Goal: Task Accomplishment & Management: Use online tool/utility

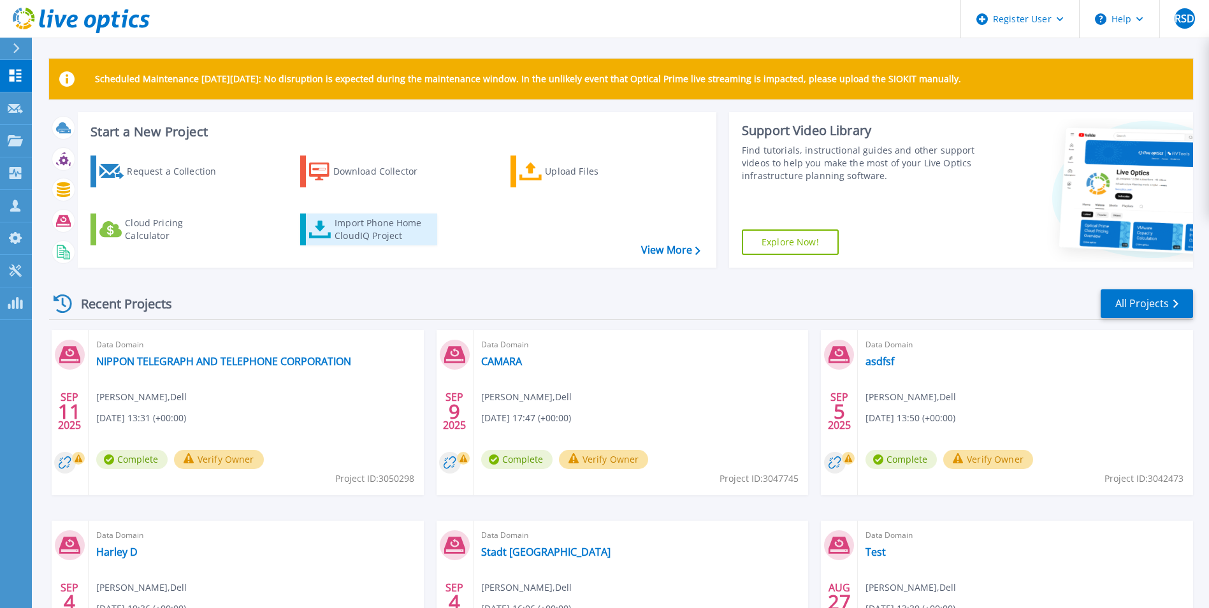
click at [345, 231] on div "Import Phone Home CloudIQ Project" at bounding box center [383, 229] width 99 height 25
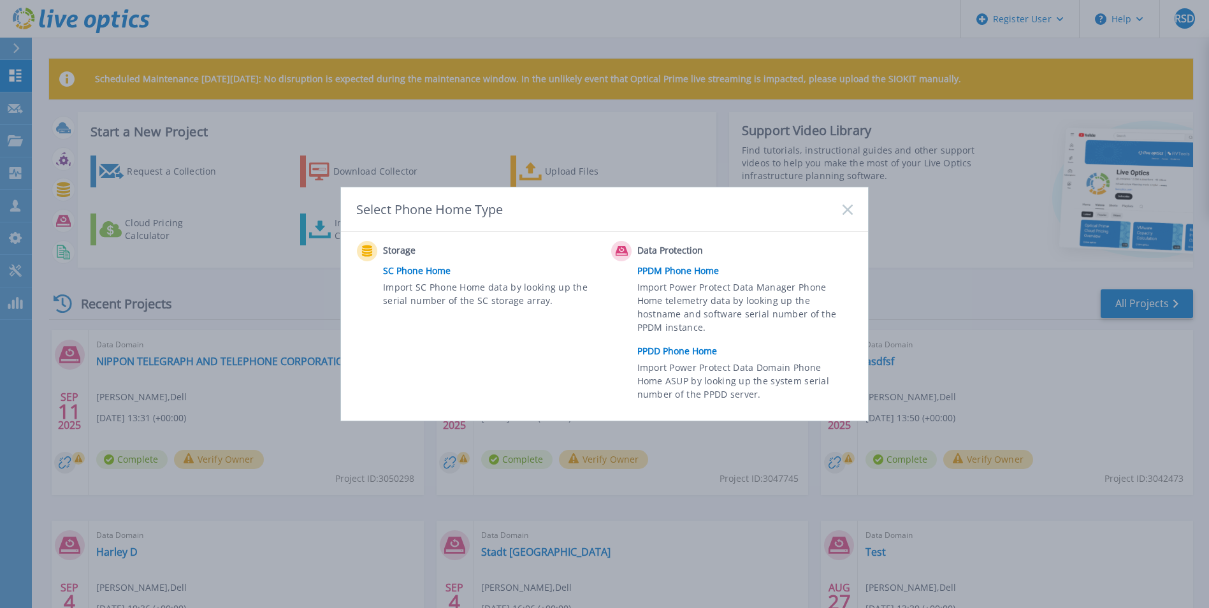
click at [680, 353] on link "PPDD Phone Home" at bounding box center [748, 350] width 222 height 19
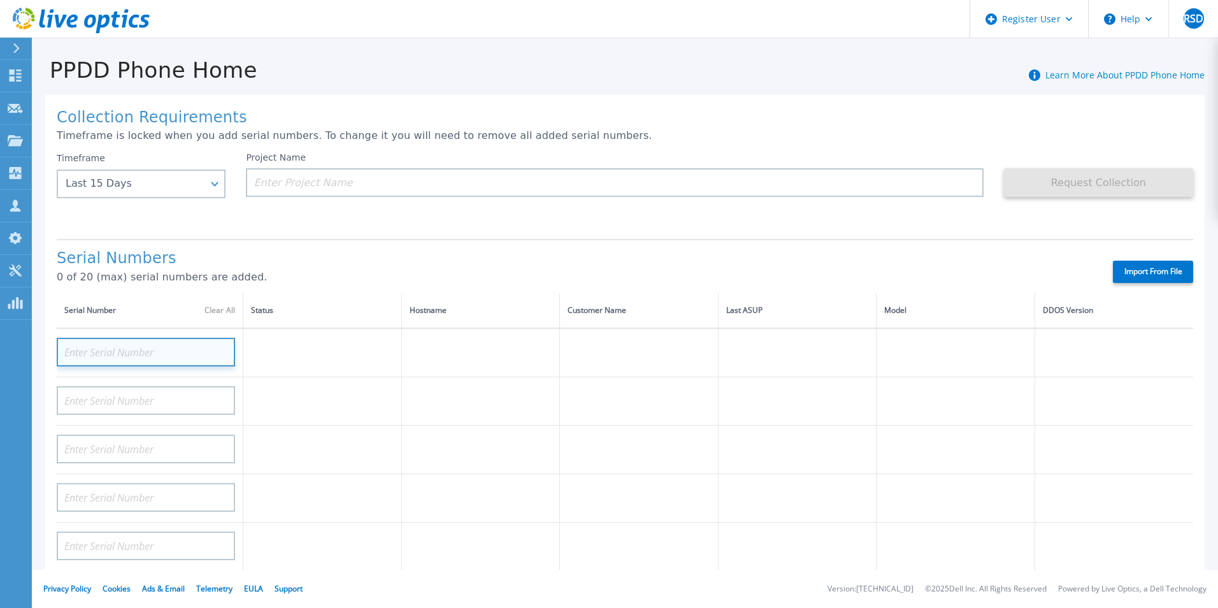
click at [151, 353] on input at bounding box center [146, 352] width 178 height 29
paste input "APM00190440190"
type input "APM00190440190"
click at [319, 271] on p "0 of 20 (max) serial numbers are added." at bounding box center [574, 276] width 1034 height 11
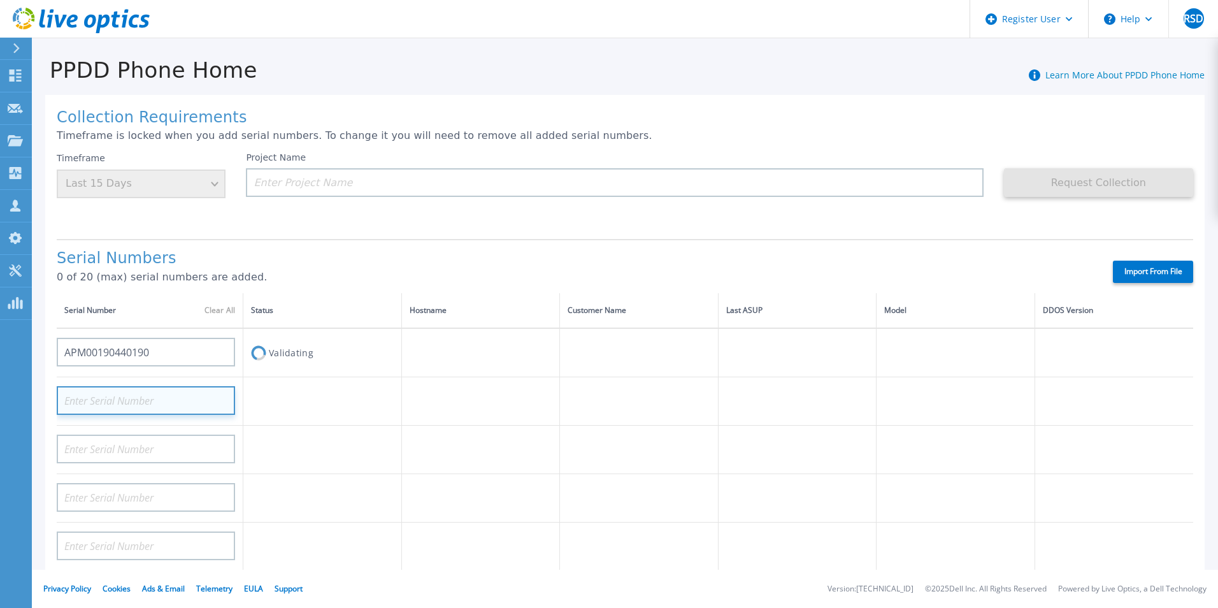
click at [162, 398] on input at bounding box center [146, 400] width 178 height 29
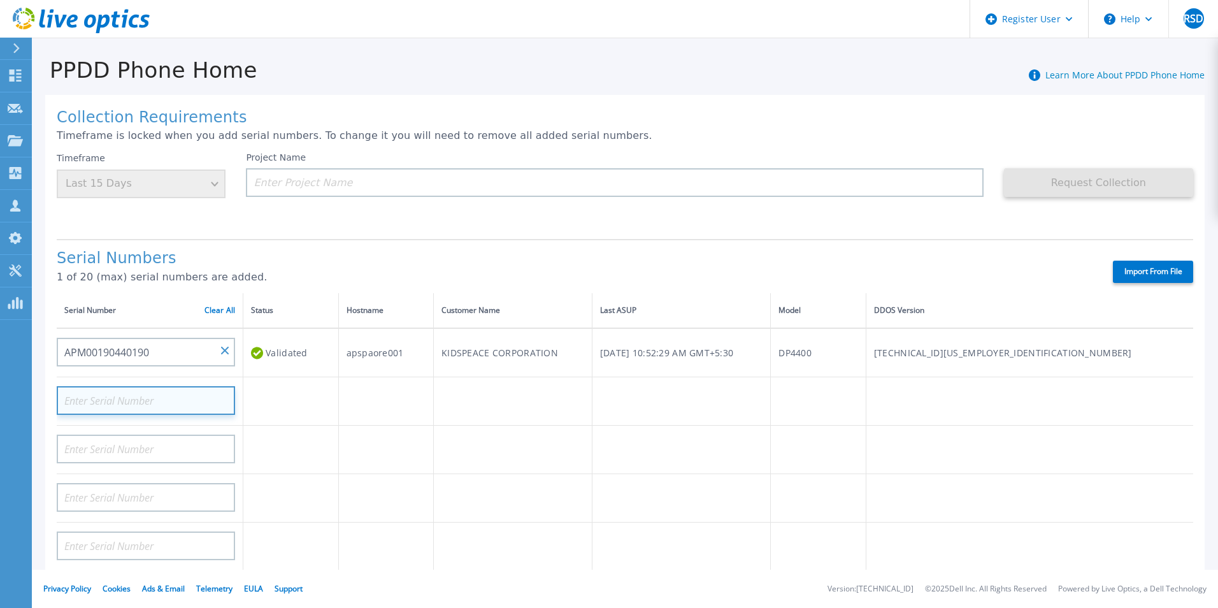
paste input "APM01203201495"
type input "APM01203201495"
click at [389, 266] on h1 "Serial Numbers" at bounding box center [574, 259] width 1034 height 18
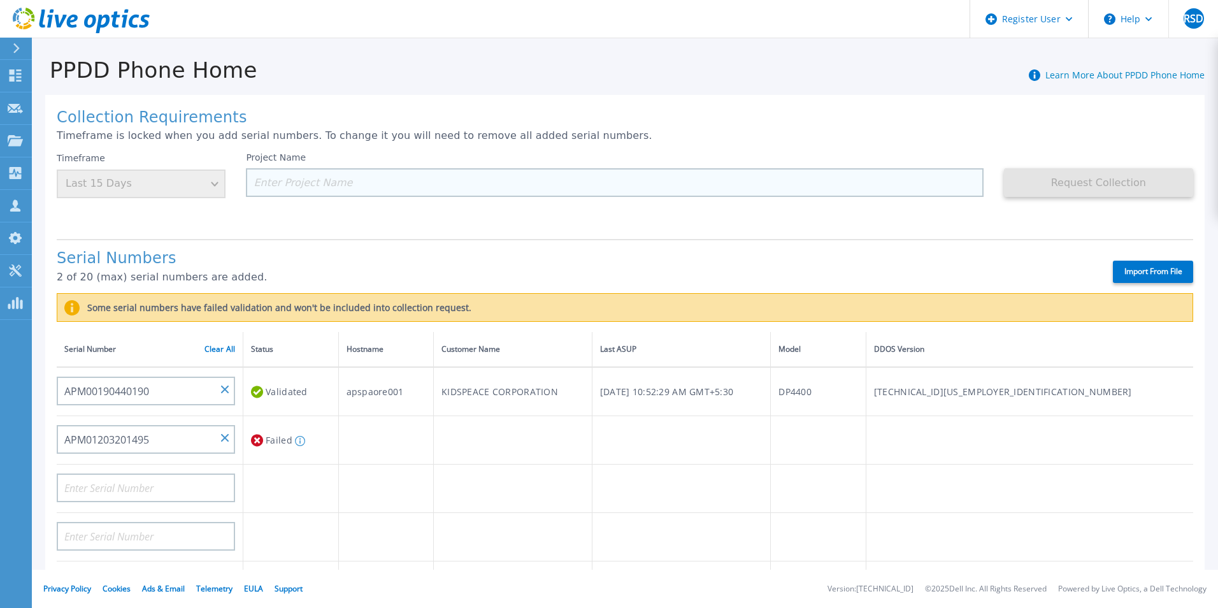
click at [324, 181] on input at bounding box center [614, 182] width 737 height 29
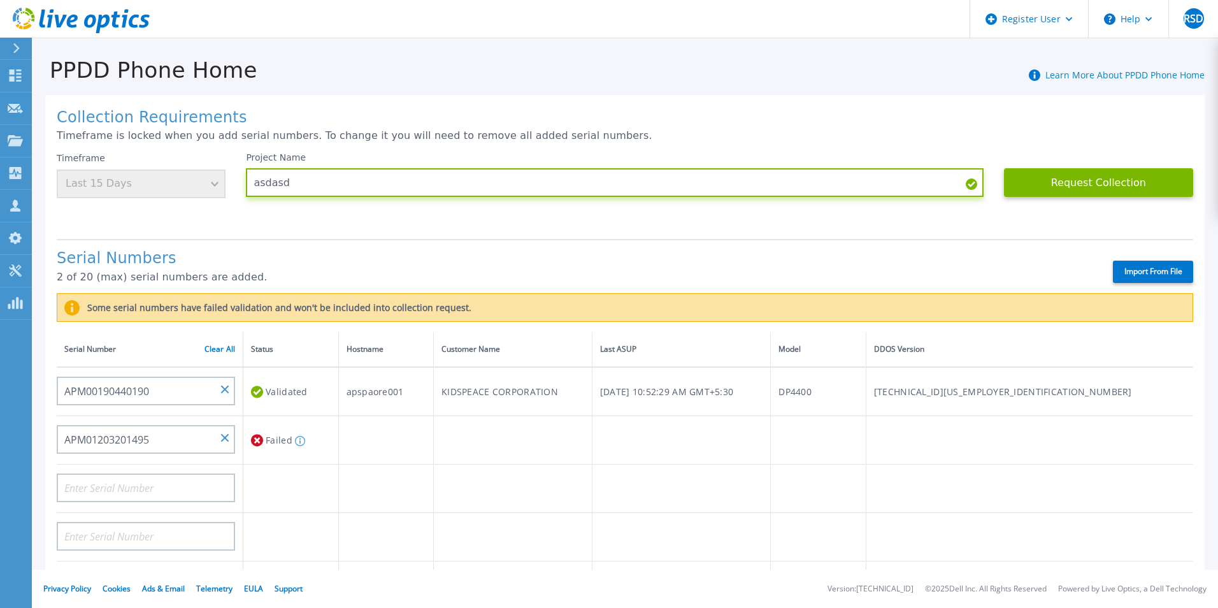
type input "asdasd"
click at [251, 245] on div "Serial Numbers 2 of 20 (max) serial numbers are added. Import From File" at bounding box center [625, 266] width 1137 height 54
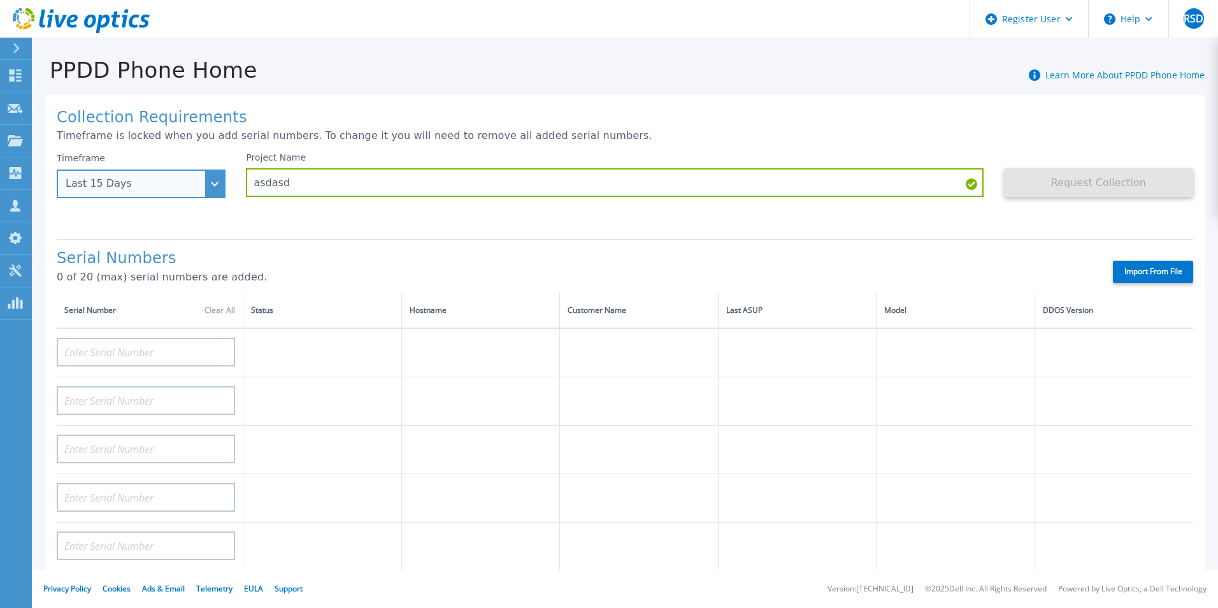
click at [219, 180] on div "Last 15 Days" at bounding box center [141, 183] width 169 height 29
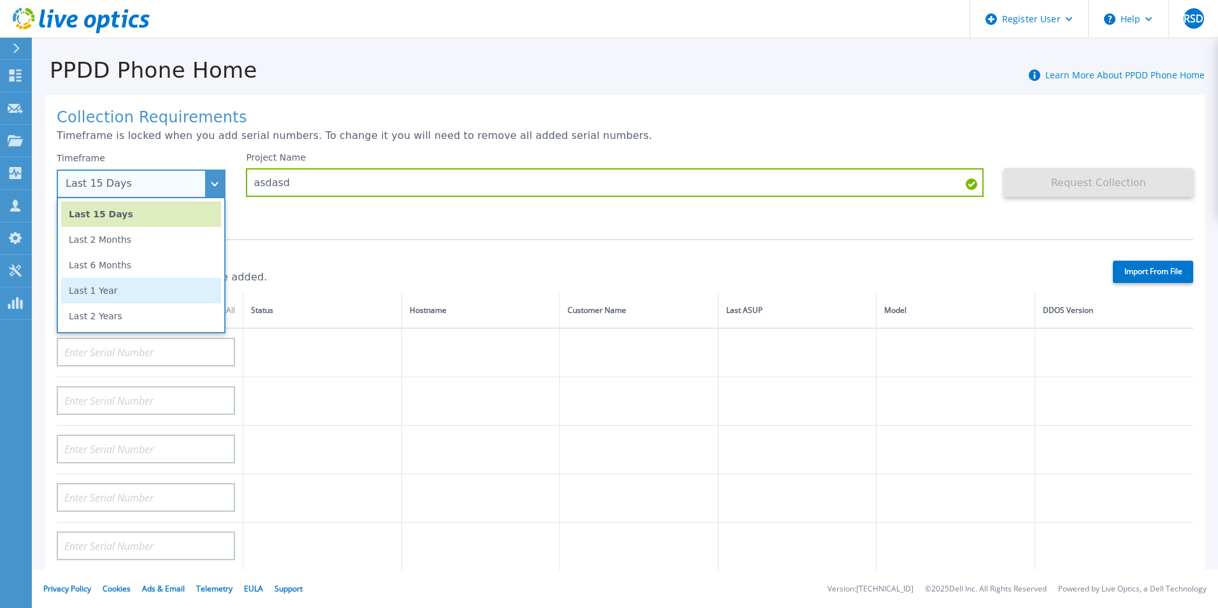
click at [158, 301] on li "Last 1 Year" at bounding box center [141, 290] width 160 height 25
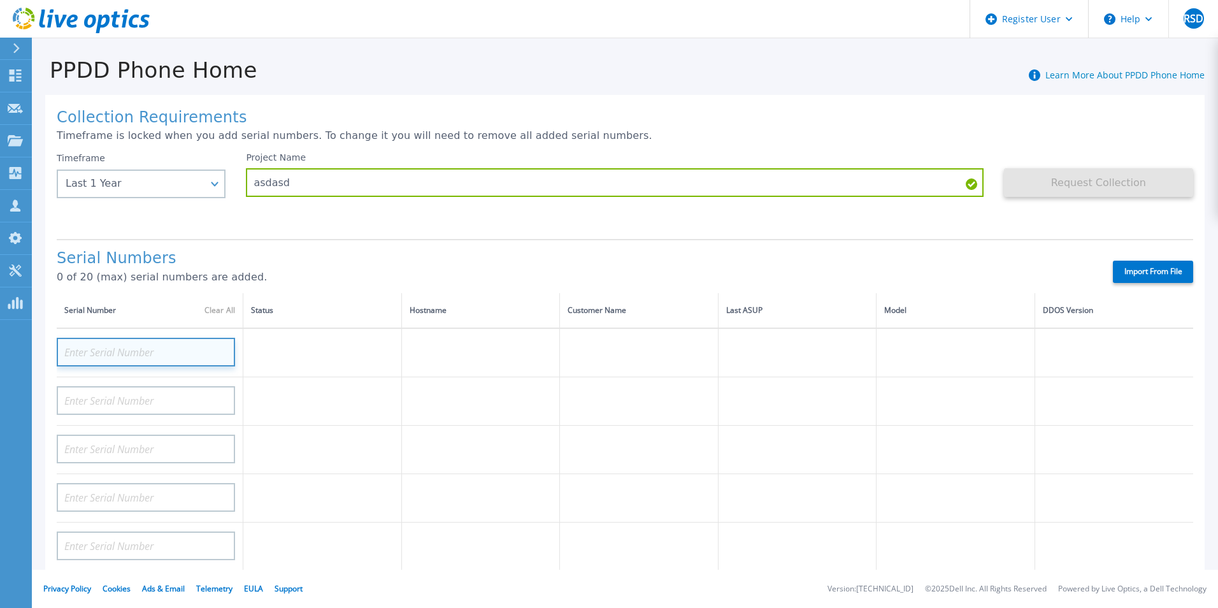
click at [155, 351] on input at bounding box center [146, 352] width 178 height 29
paste input "APM01203201495"
type input "APM01203201495"
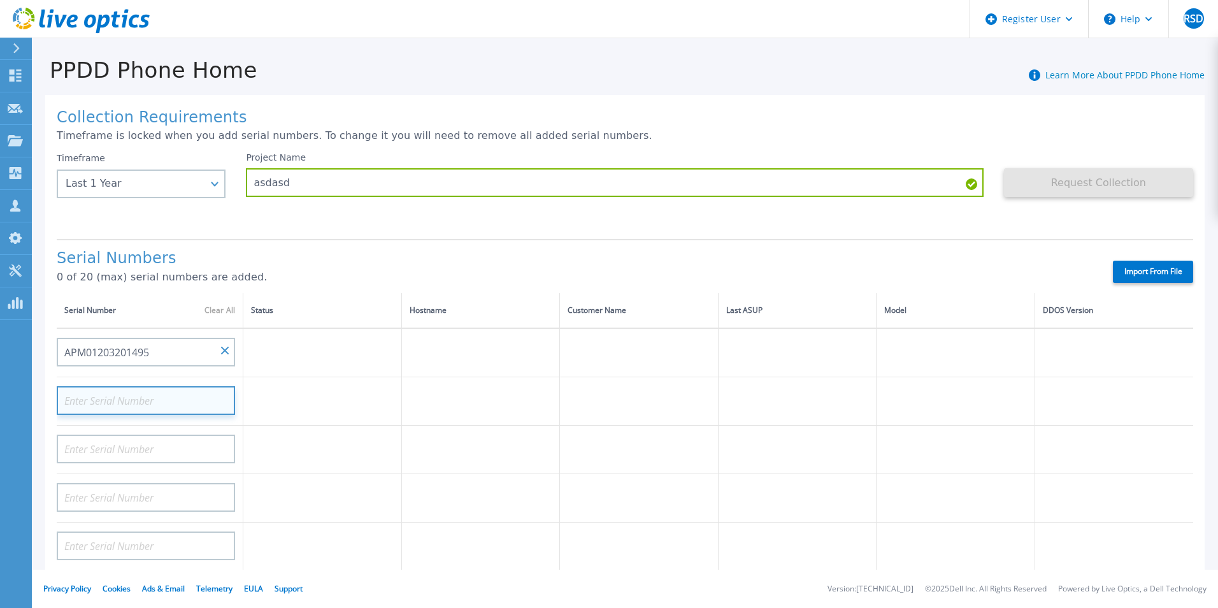
click at [150, 401] on input at bounding box center [146, 400] width 178 height 29
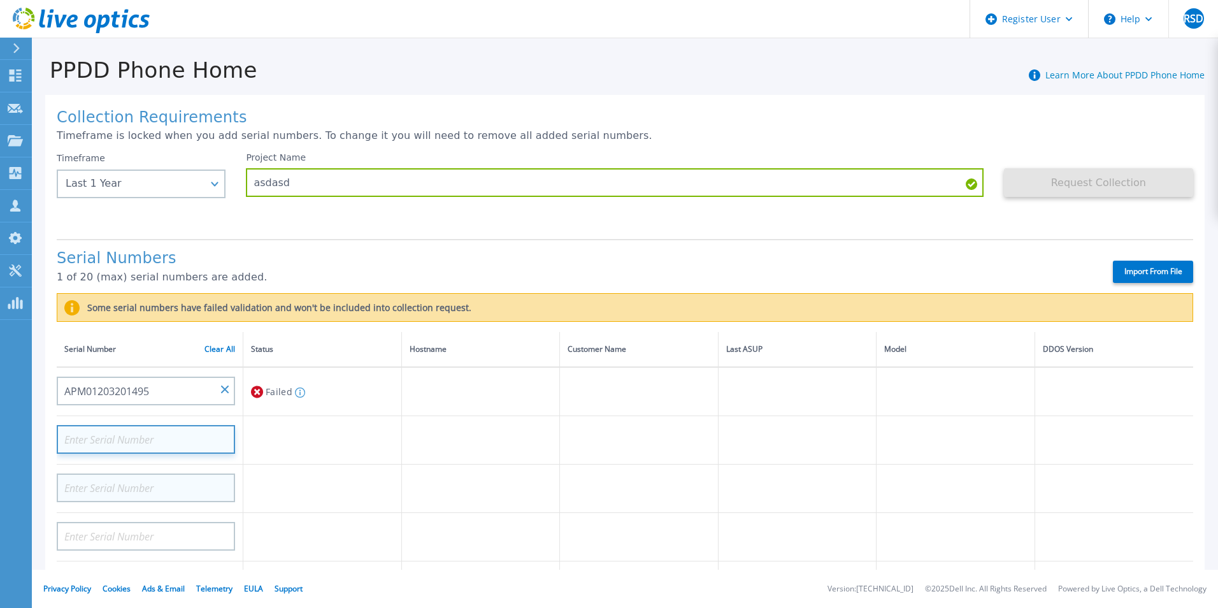
paste input "APM00190440190"
type input "APM00190440190"
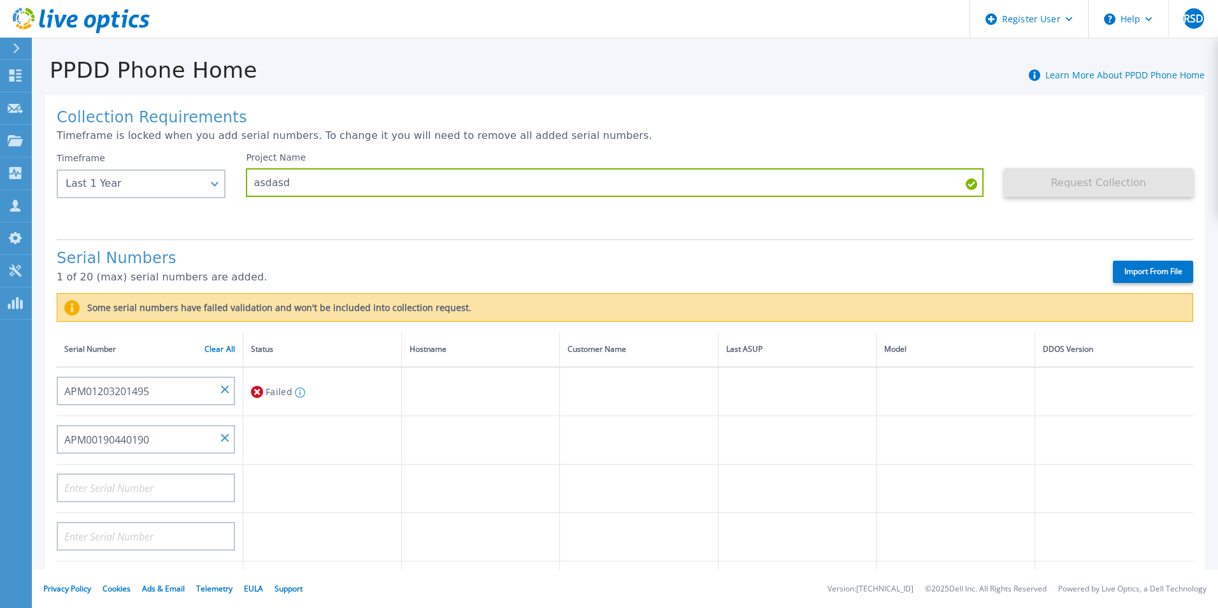
click at [305, 272] on p "1 of 20 (max) serial numbers are added." at bounding box center [574, 276] width 1034 height 11
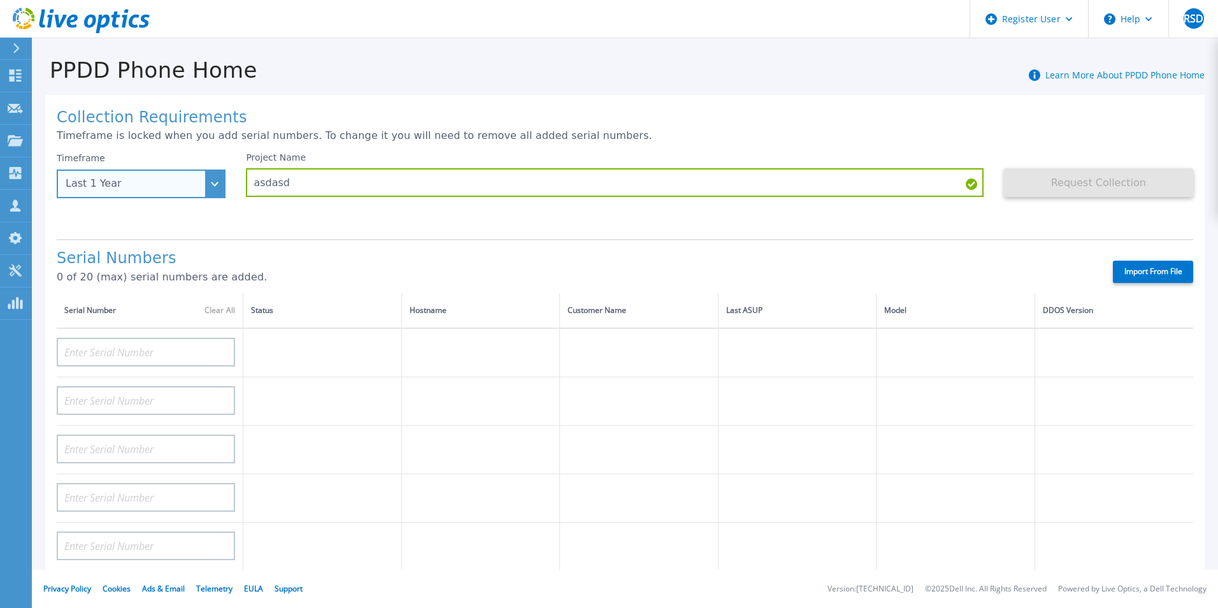
click at [215, 182] on div "Last 1 Year" at bounding box center [141, 183] width 169 height 29
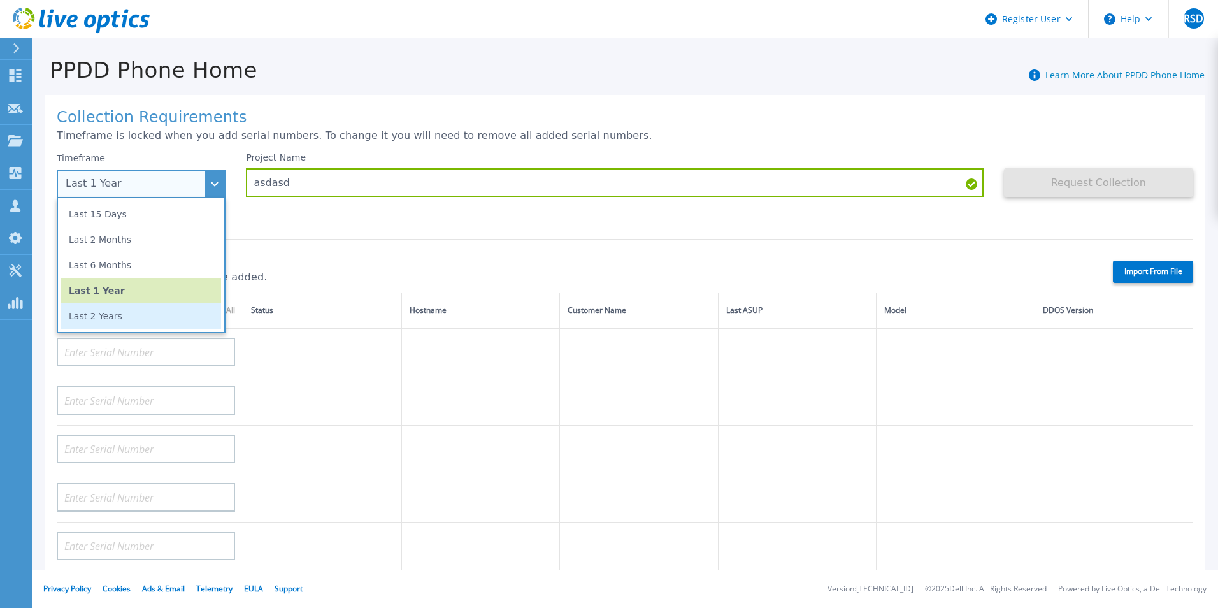
click at [151, 324] on li "Last 2 Years" at bounding box center [141, 315] width 160 height 25
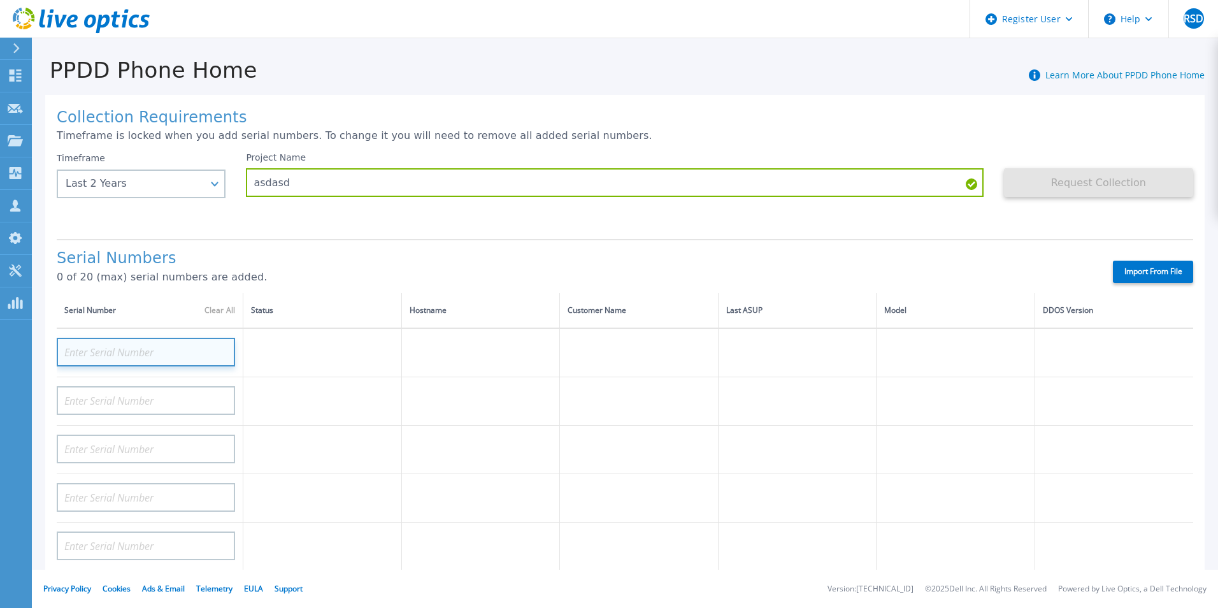
click at [161, 359] on input at bounding box center [146, 352] width 178 height 29
paste input "APM01203201495"
type input "APM01203201495"
click at [310, 288] on div "Serial Numbers 0 of 20 (max) serial numbers are added." at bounding box center [574, 271] width 1034 height 43
